Goal: Transaction & Acquisition: Purchase product/service

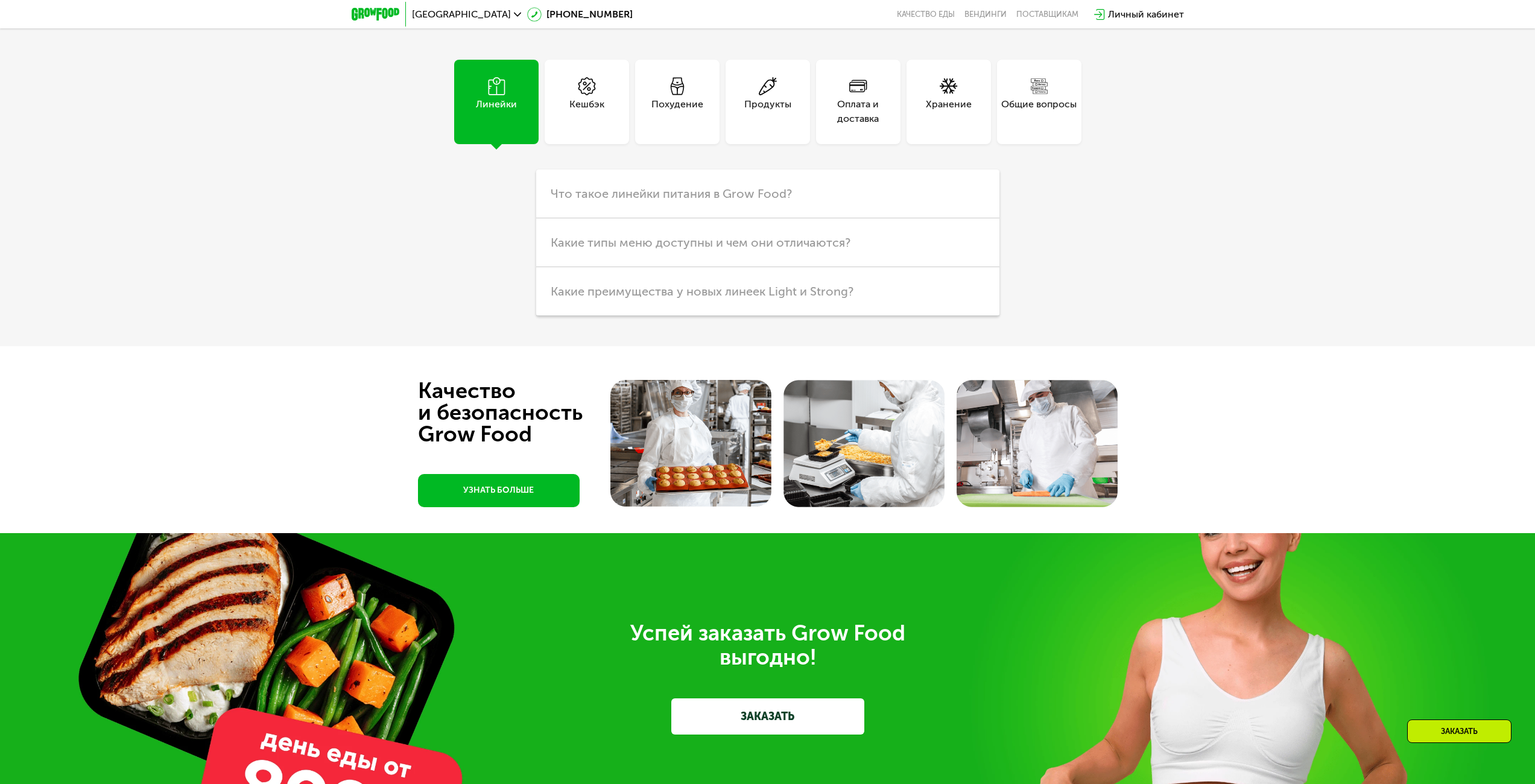
scroll to position [2954, 0]
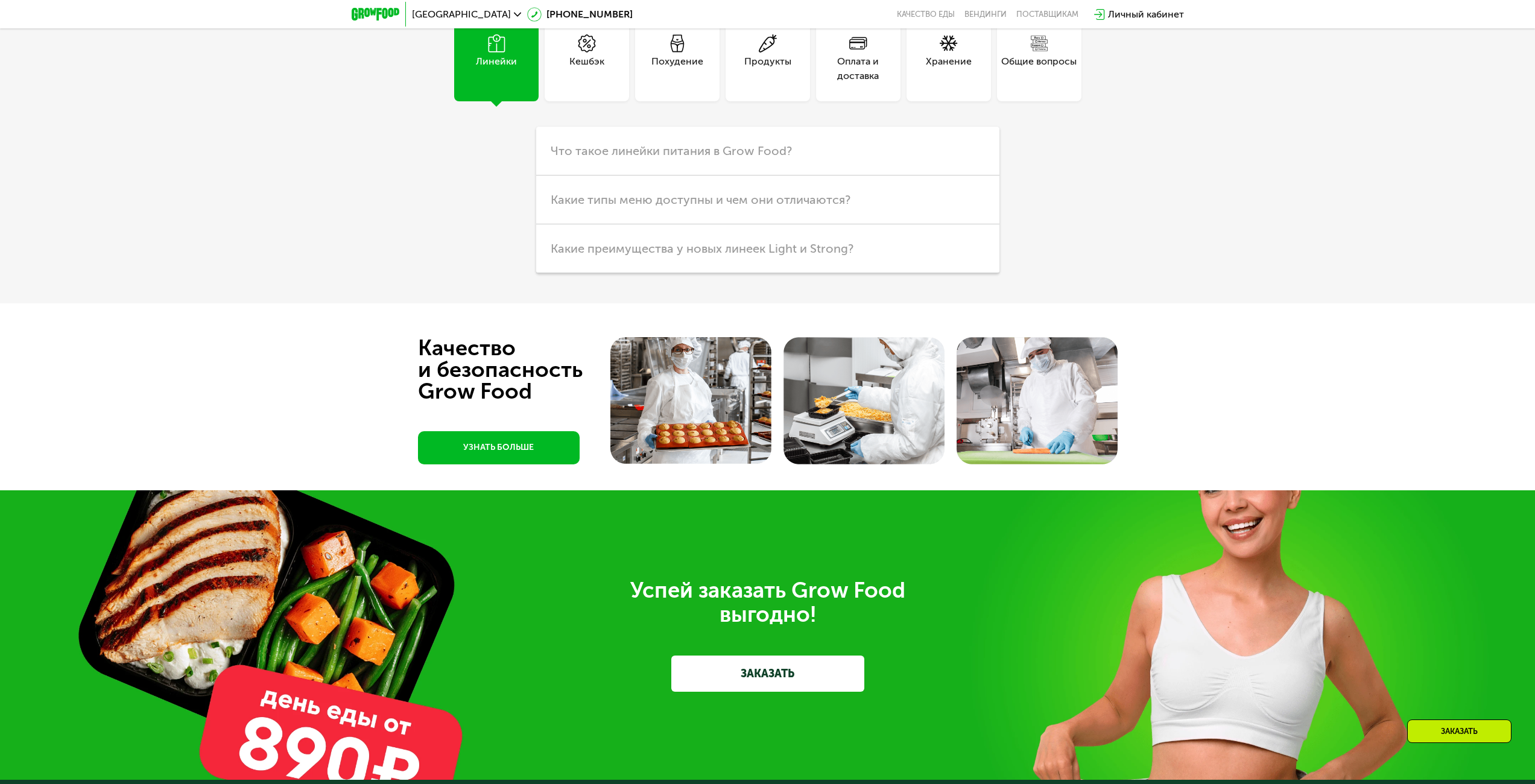
drag, startPoint x: 1110, startPoint y: 332, endPoint x: 1216, endPoint y: 326, distance: 106.2
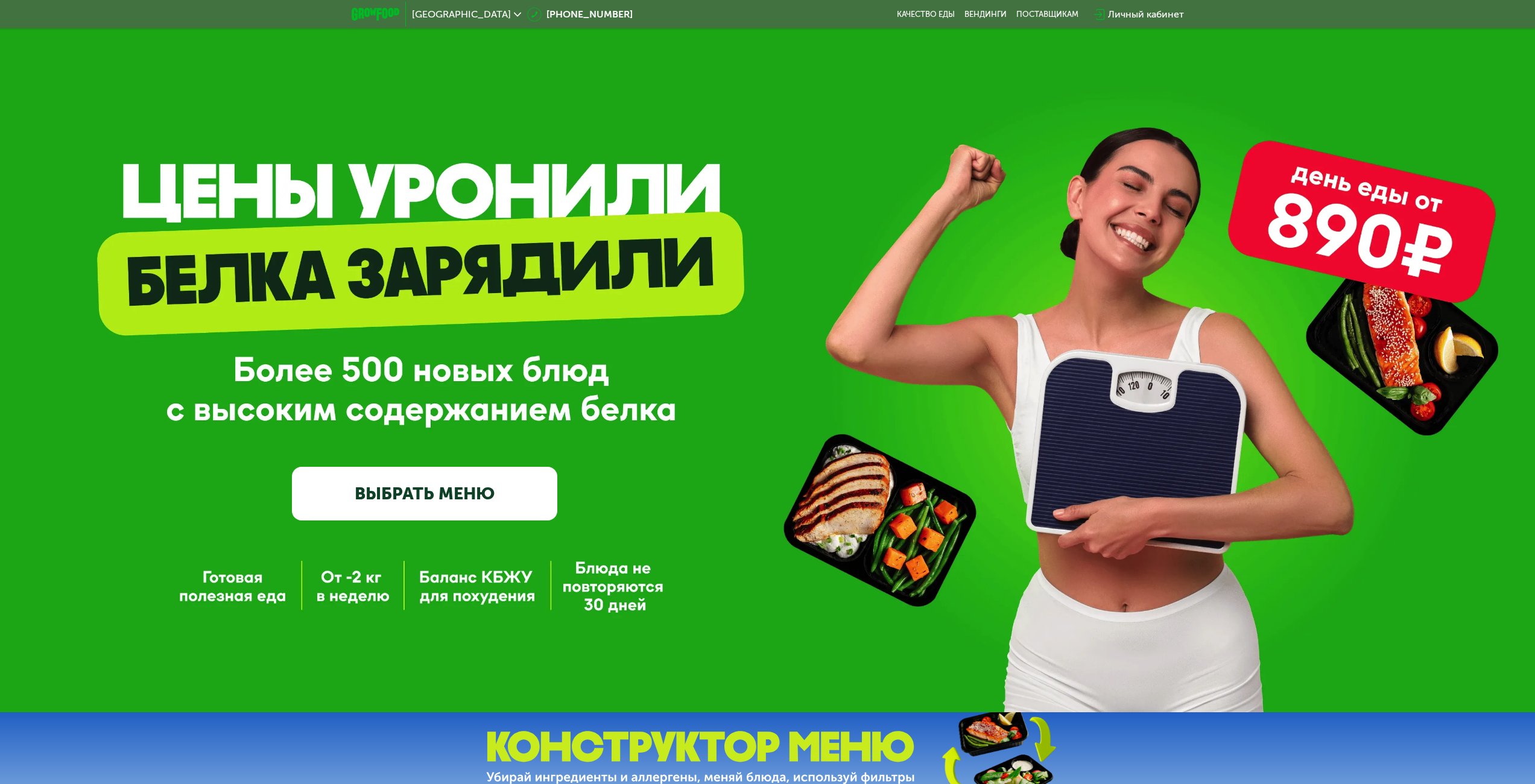
scroll to position [0, 0]
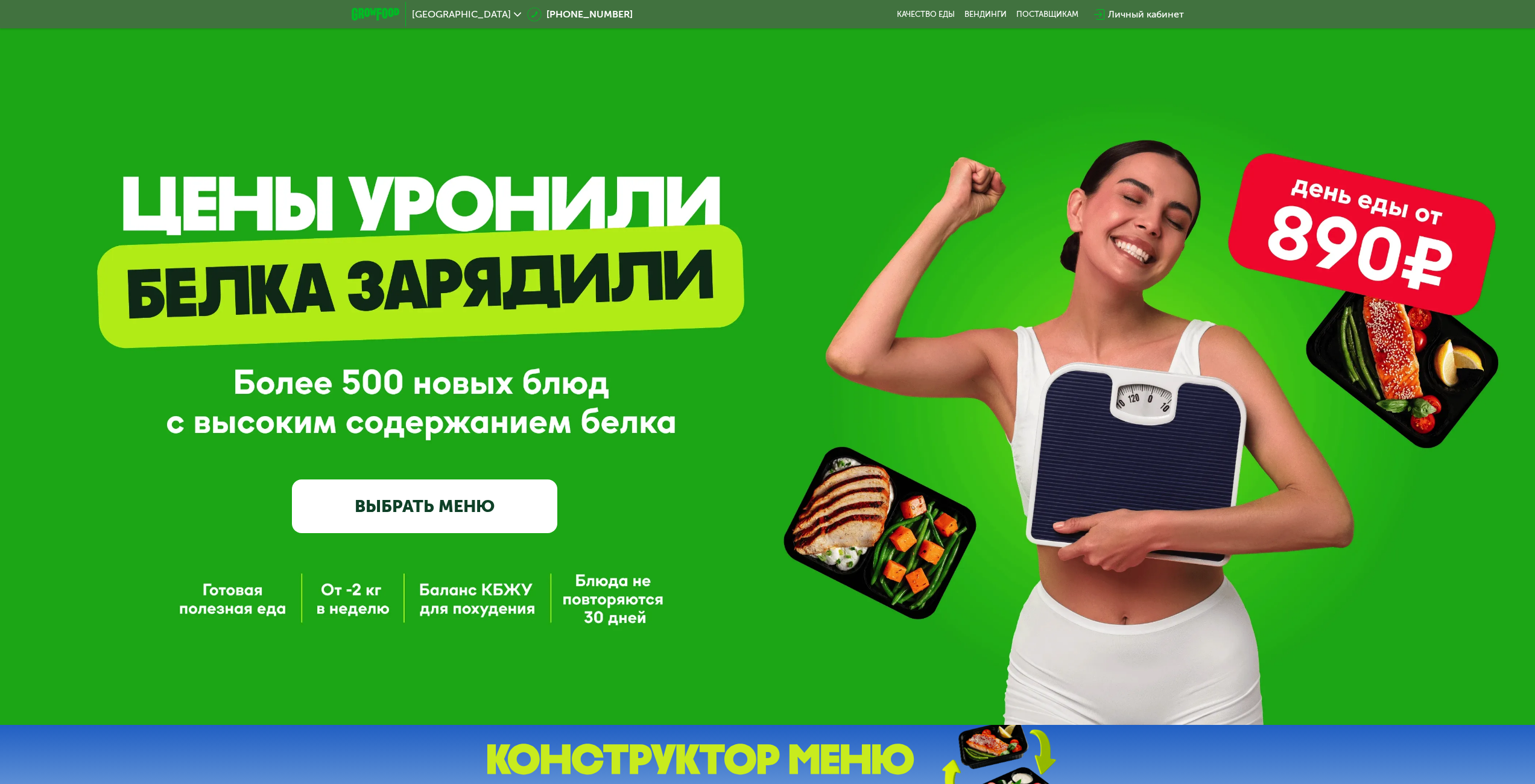
click at [471, 489] on link "ВЫБРАТЬ МЕНЮ" at bounding box center [425, 506] width 265 height 53
click at [426, 507] on link "ВЫБРАТЬ МЕНЮ" at bounding box center [425, 506] width 265 height 53
click at [426, 504] on link "ВЫБРАТЬ МЕНЮ" at bounding box center [425, 506] width 265 height 53
click at [426, 499] on link "ВЫБРАТЬ МЕНЮ" at bounding box center [425, 506] width 265 height 53
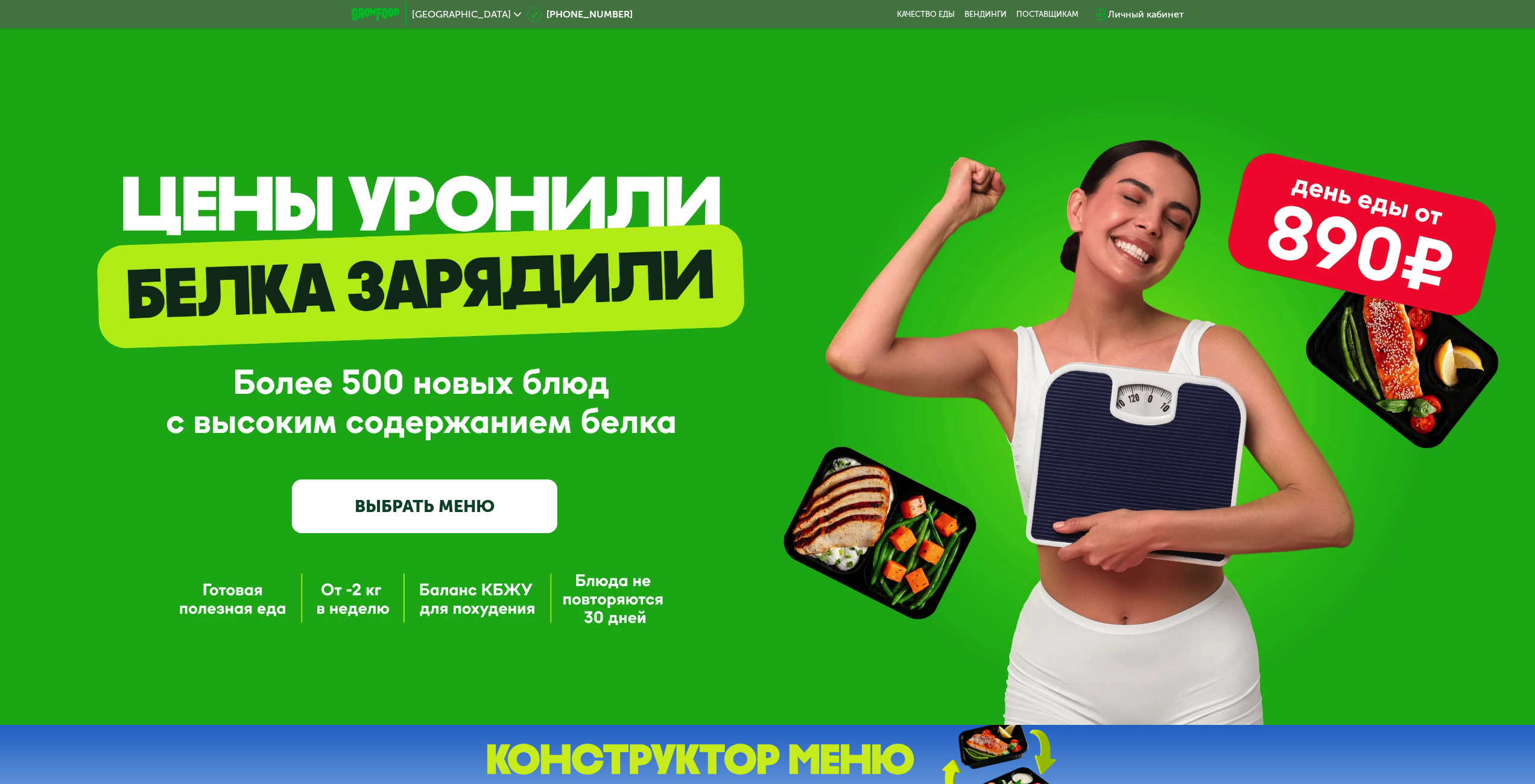
click at [426, 497] on link "ВЫБРАТЬ МЕНЮ" at bounding box center [425, 506] width 265 height 53
click at [717, 431] on div "GrowFood — доставка правильного питания ВЫБРАТЬ МЕНЮ" at bounding box center [768, 388] width 1535 height 287
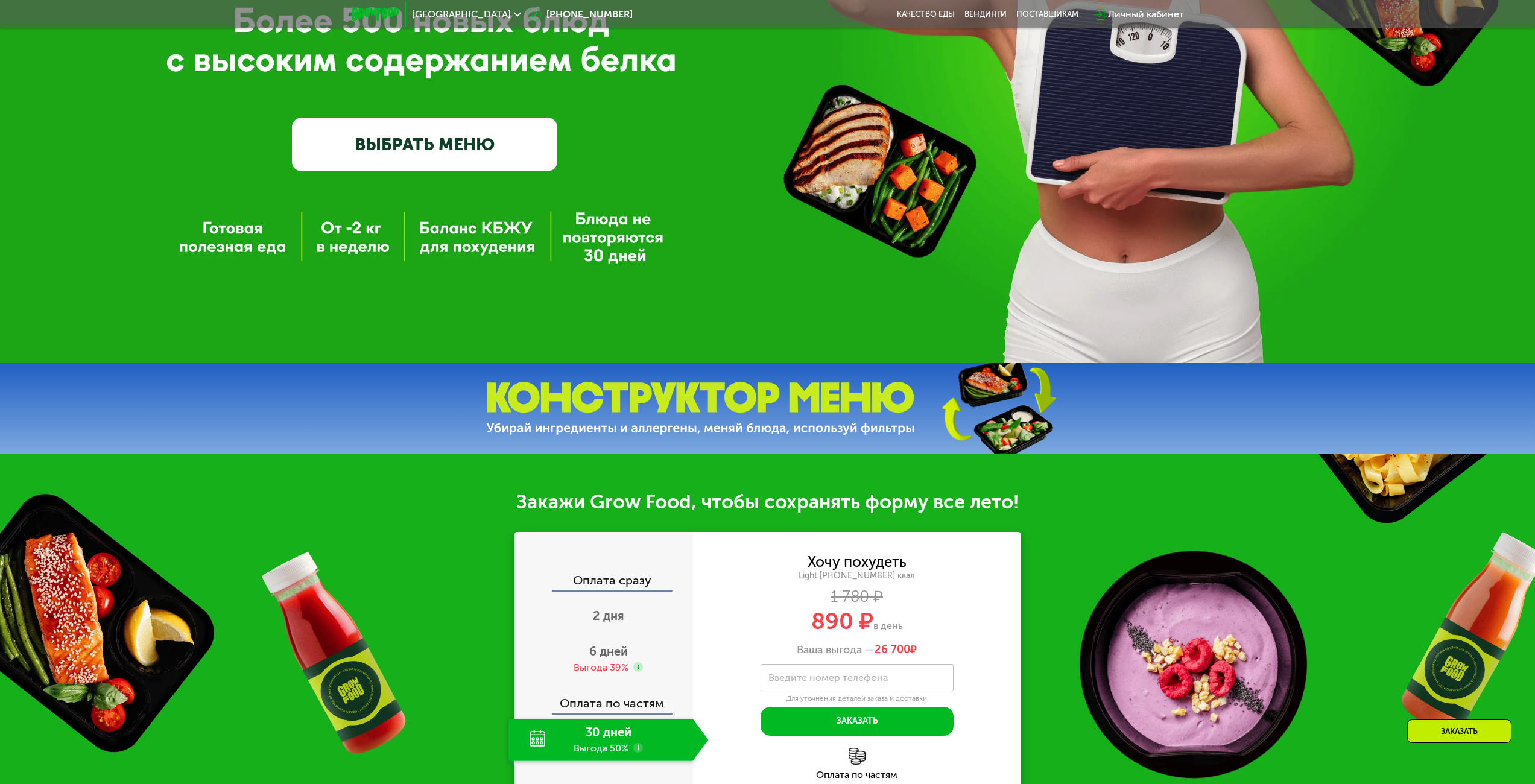
click at [768, 334] on div "GrowFood — доставка правильного питания ВЫБРАТЬ МЕНЮ" at bounding box center [768, 0] width 1535 height 725
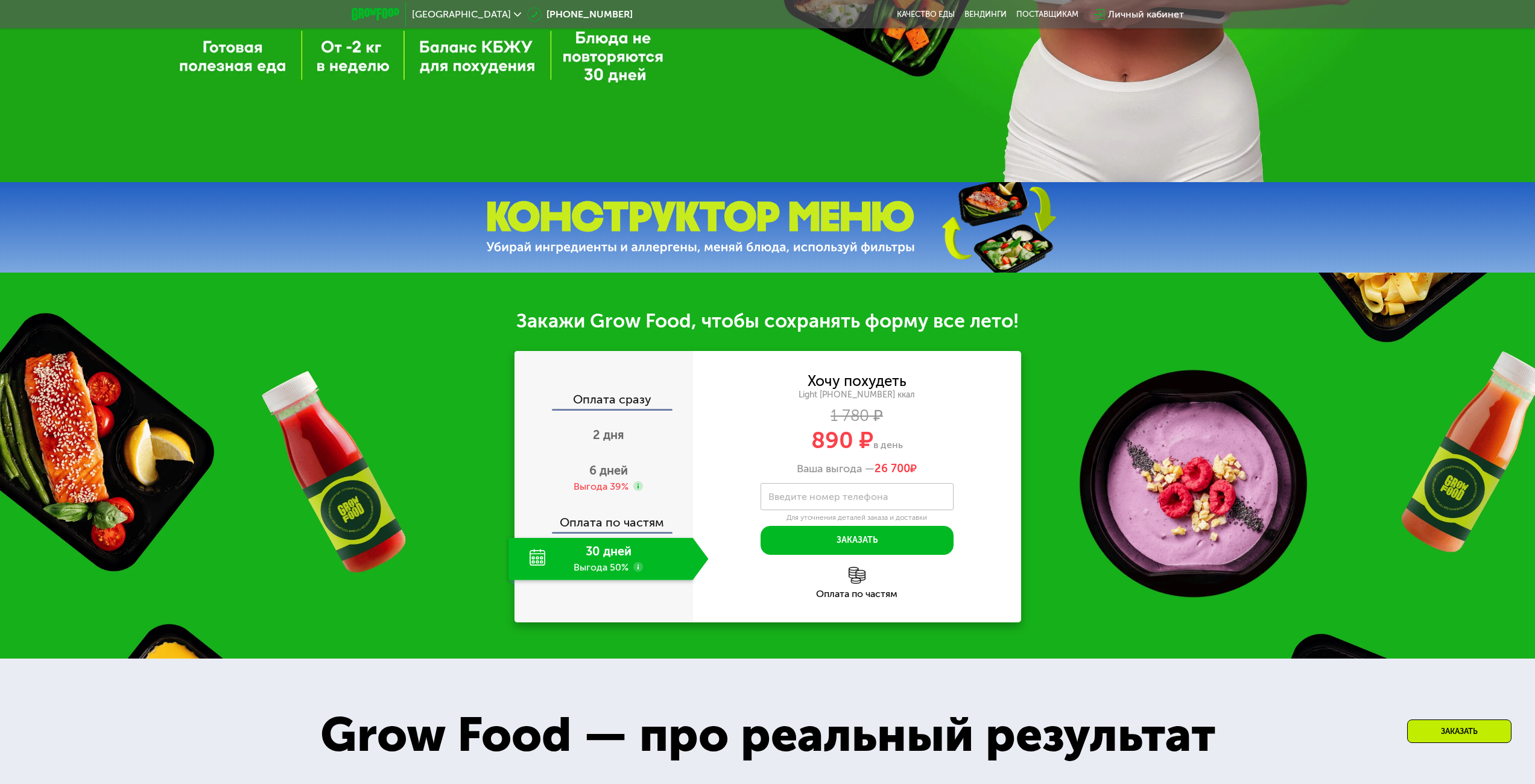
click at [787, 210] on img at bounding box center [700, 227] width 429 height 53
click at [1014, 224] on img at bounding box center [998, 227] width 179 height 95
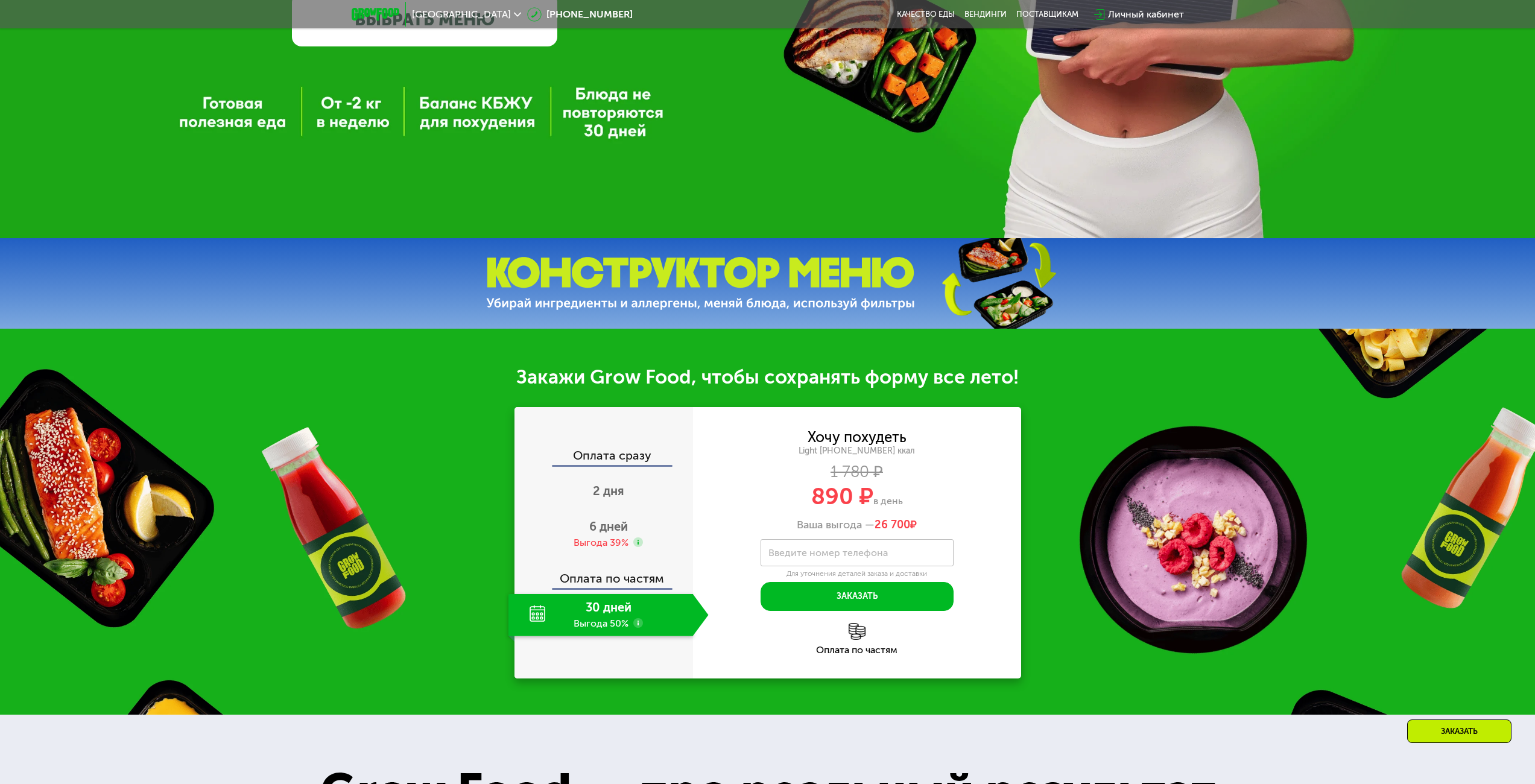
scroll to position [784, 0]
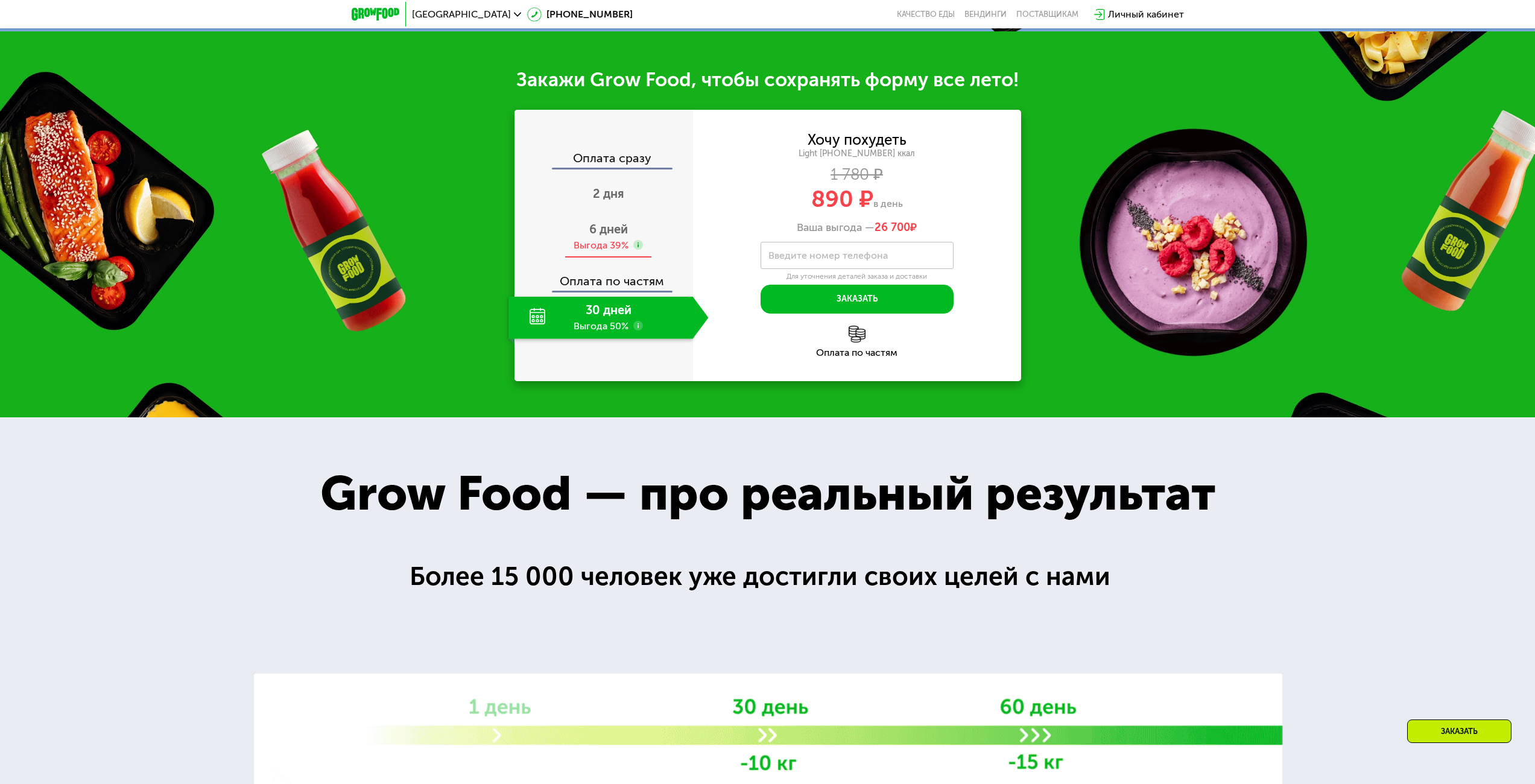
click at [669, 226] on div "6 дней Выгода 39%" at bounding box center [608, 236] width 200 height 42
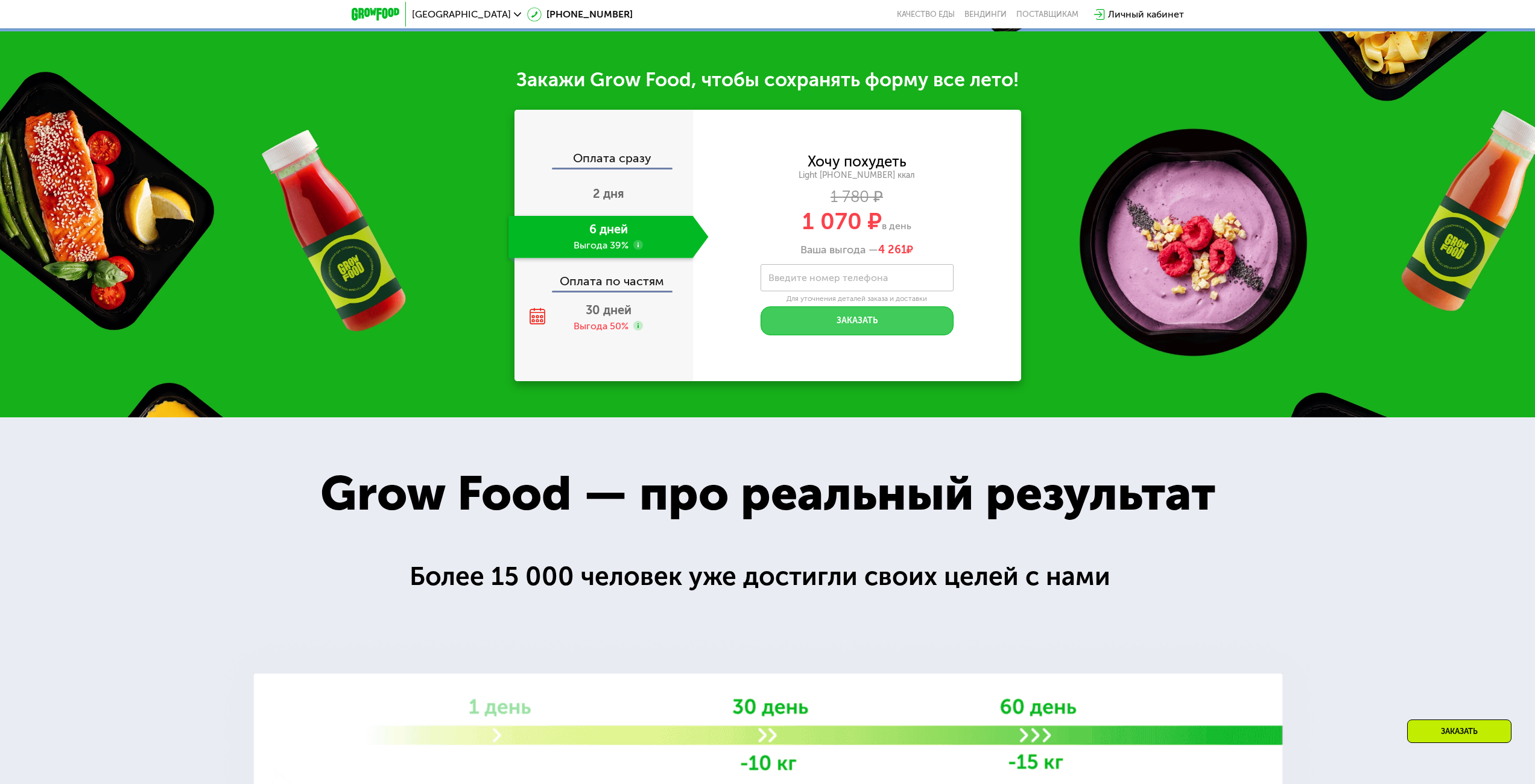
click at [884, 323] on button "Заказать" at bounding box center [857, 321] width 193 height 29
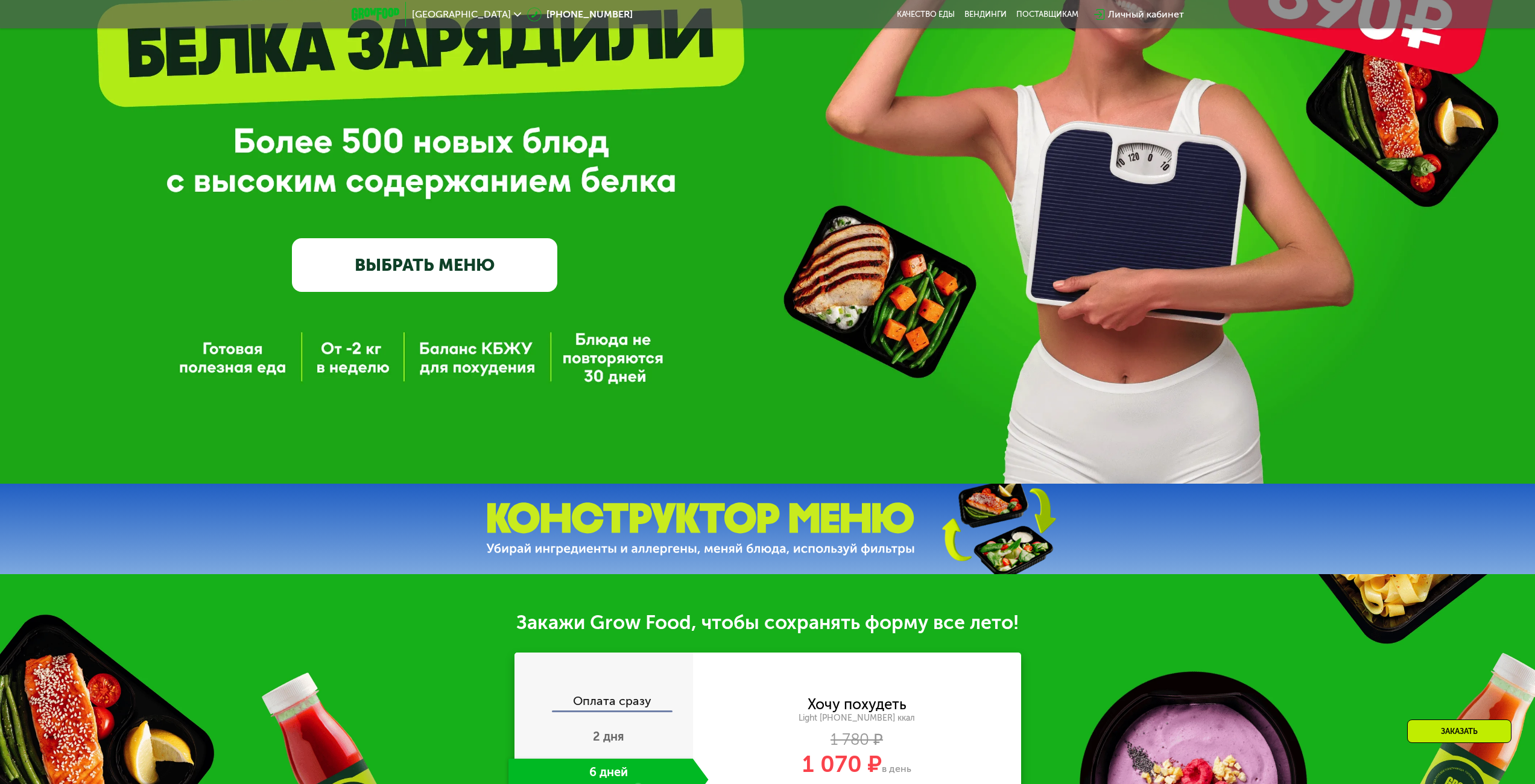
scroll to position [0, 0]
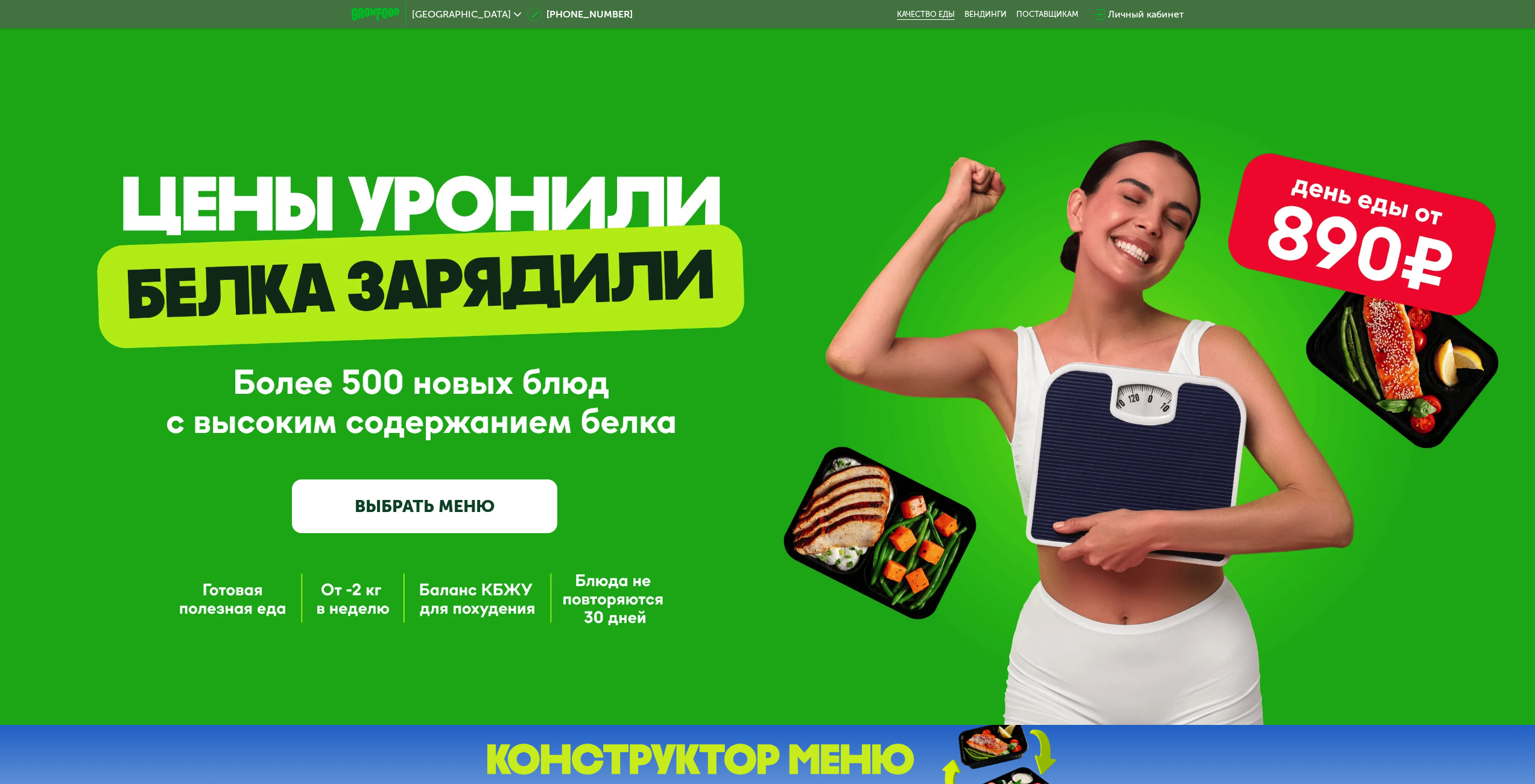
click at [916, 17] on link "Качество еды" at bounding box center [926, 14] width 58 height 10
